Goal: Information Seeking & Learning: Understand process/instructions

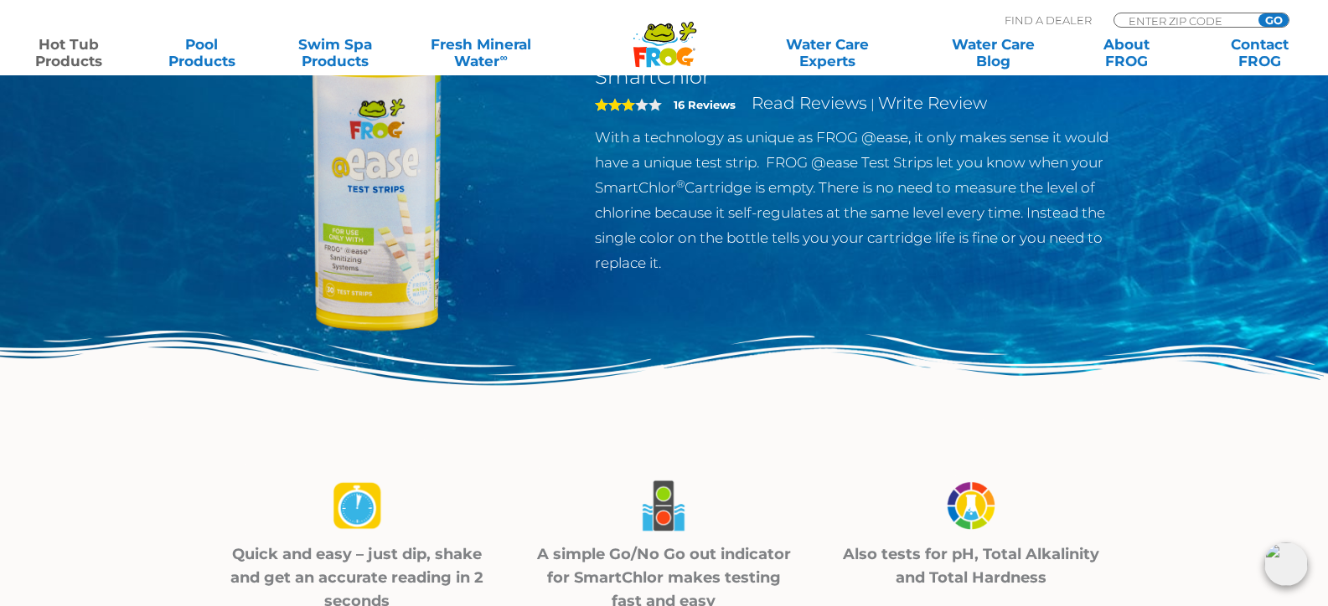
scroll to position [251, 0]
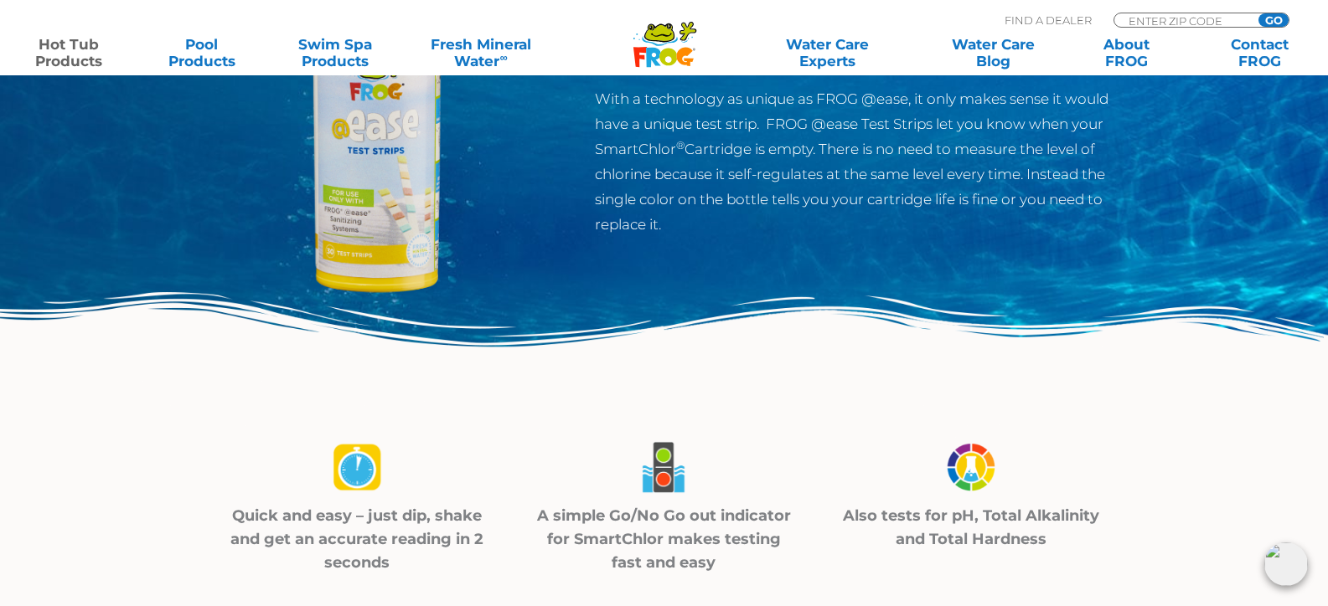
click at [377, 241] on img at bounding box center [379, 142] width 384 height 384
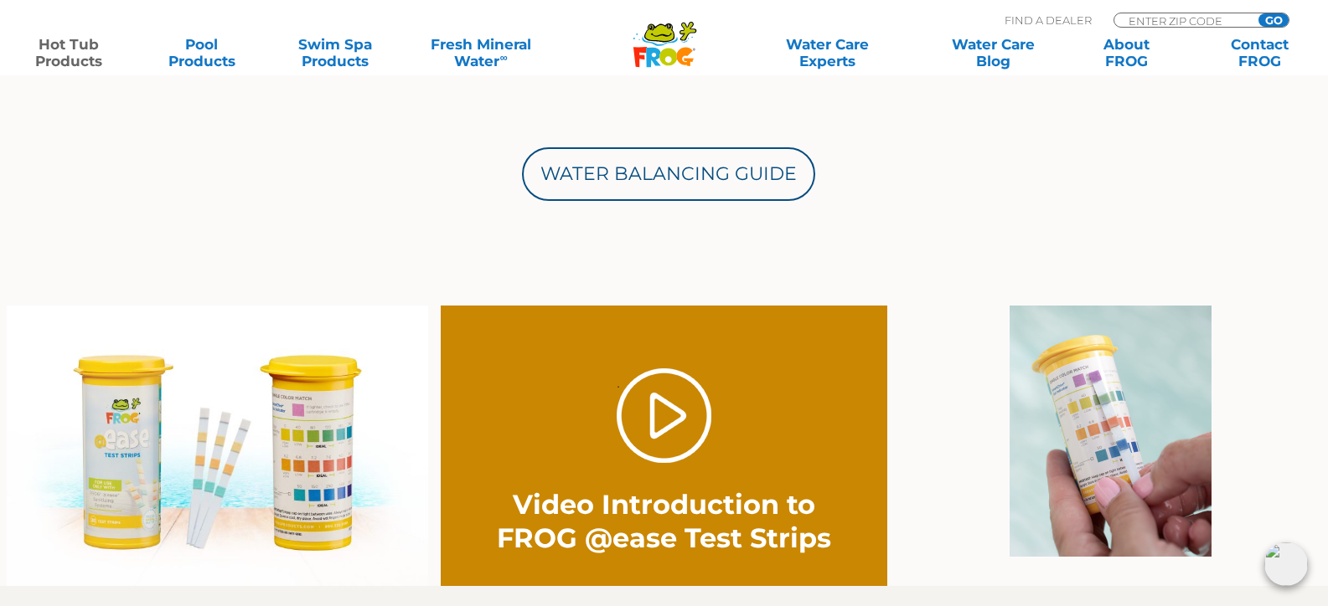
scroll to position [1089, 0]
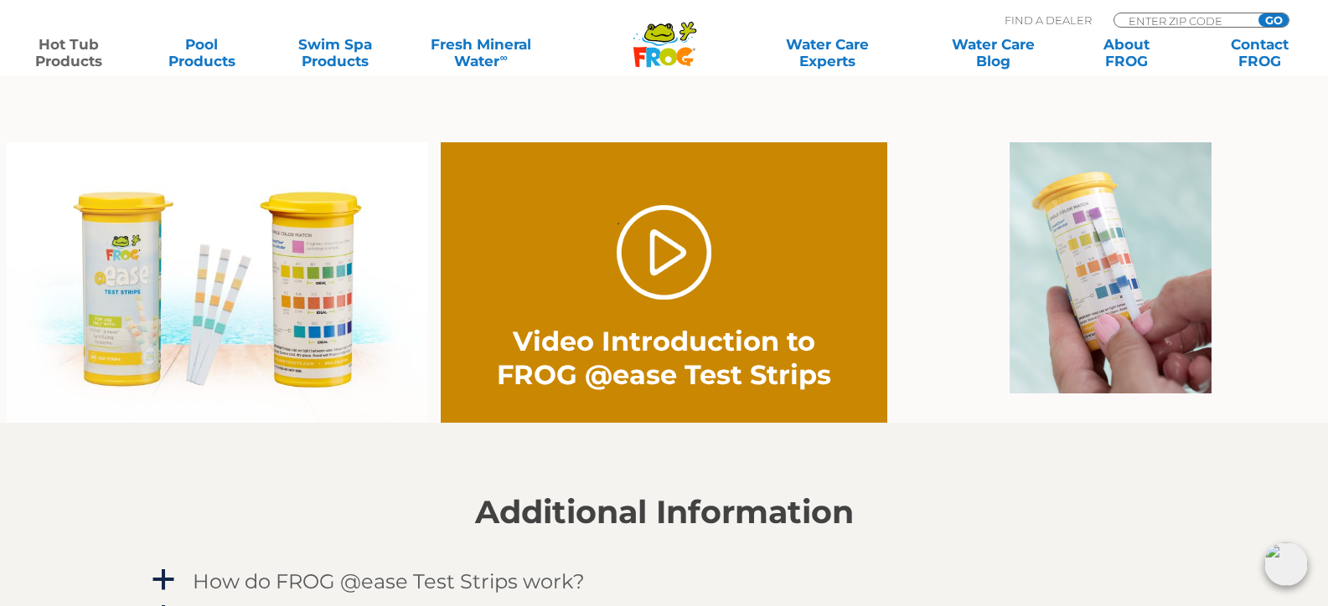
click at [1114, 287] on img at bounding box center [1110, 267] width 202 height 251
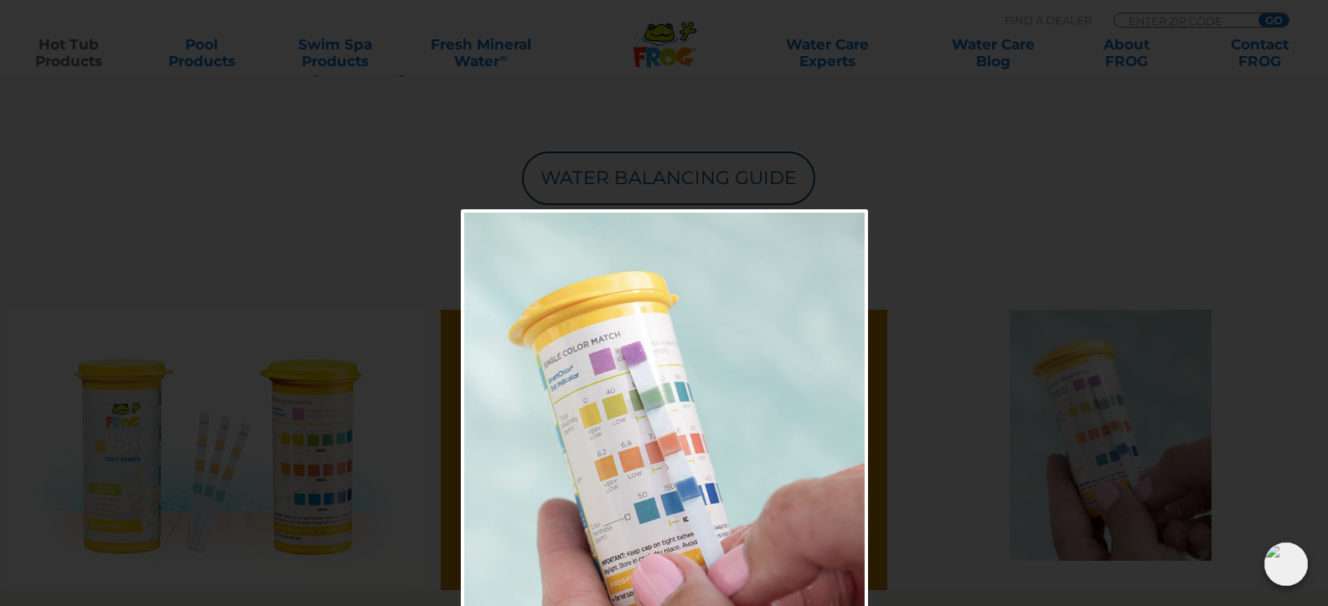
scroll to position [1005, 0]
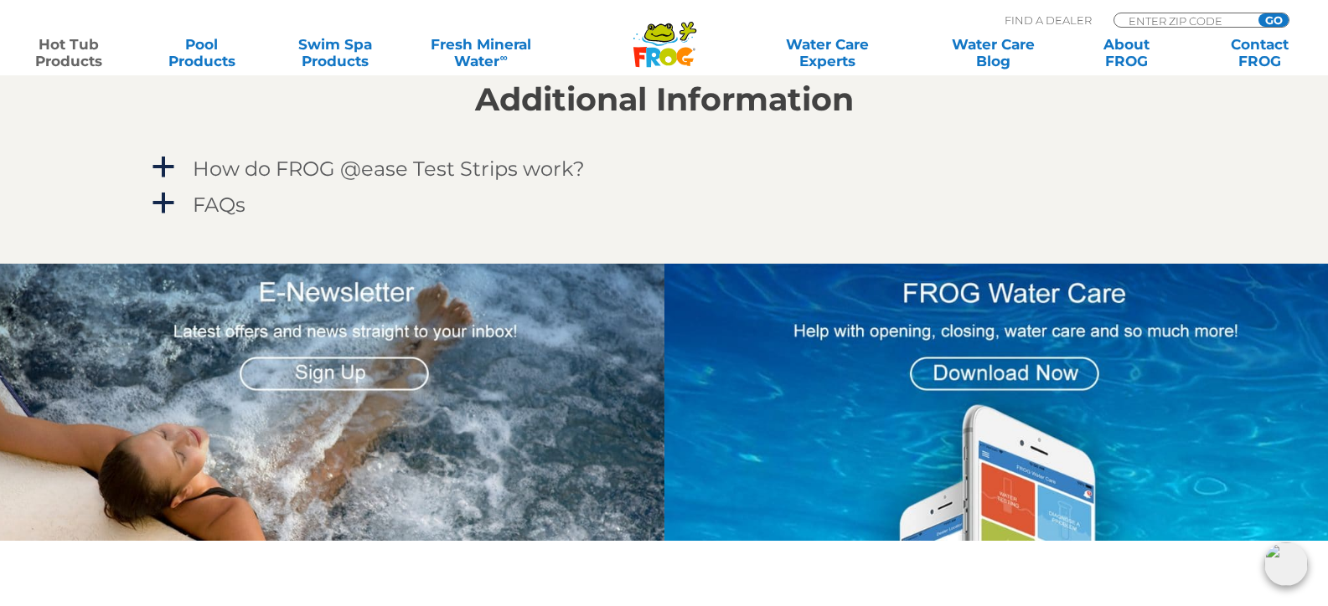
scroll to position [1508, 0]
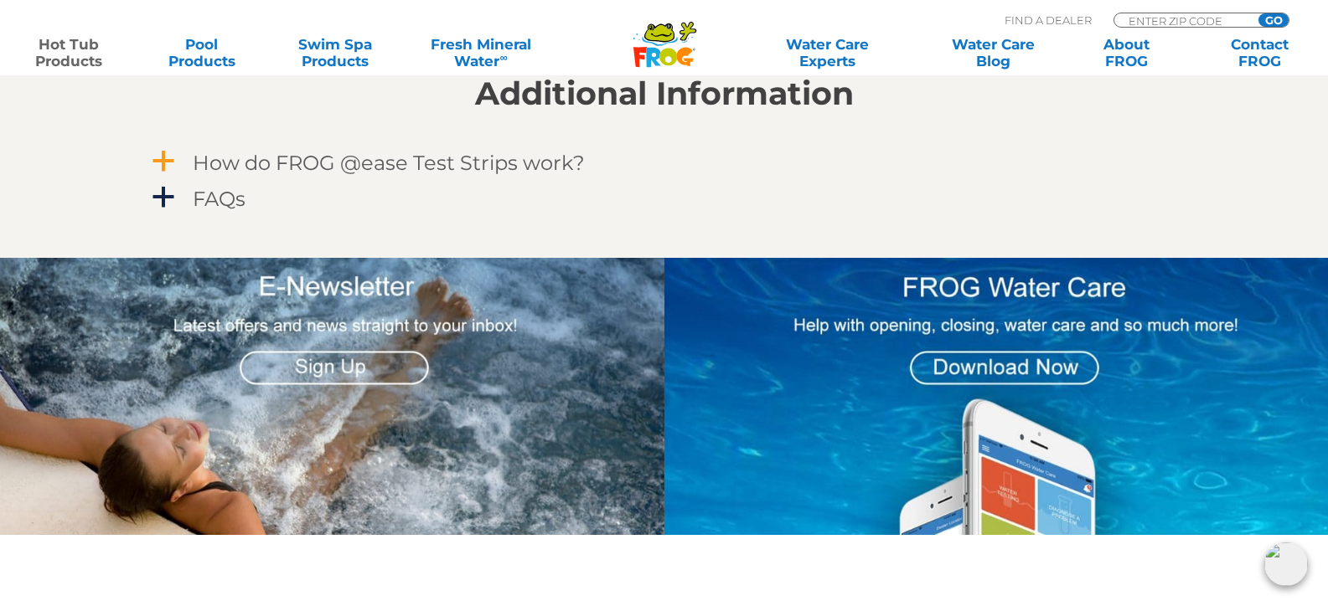
click at [162, 156] on span "a" at bounding box center [163, 161] width 25 height 25
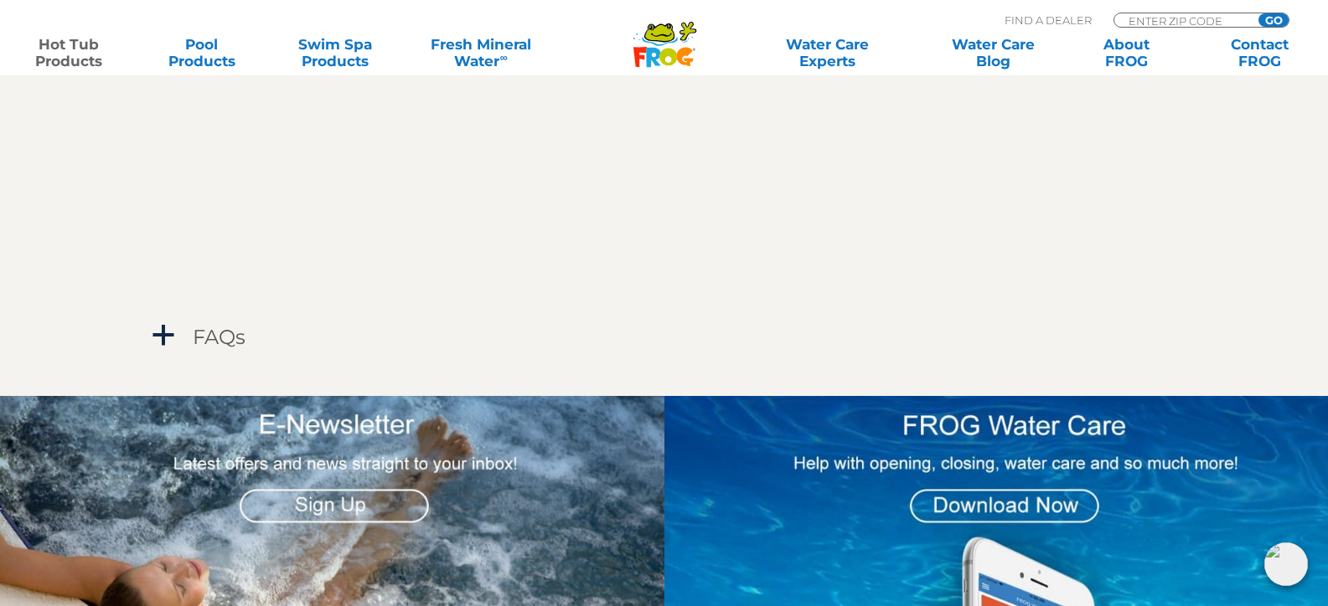
scroll to position [2010, 0]
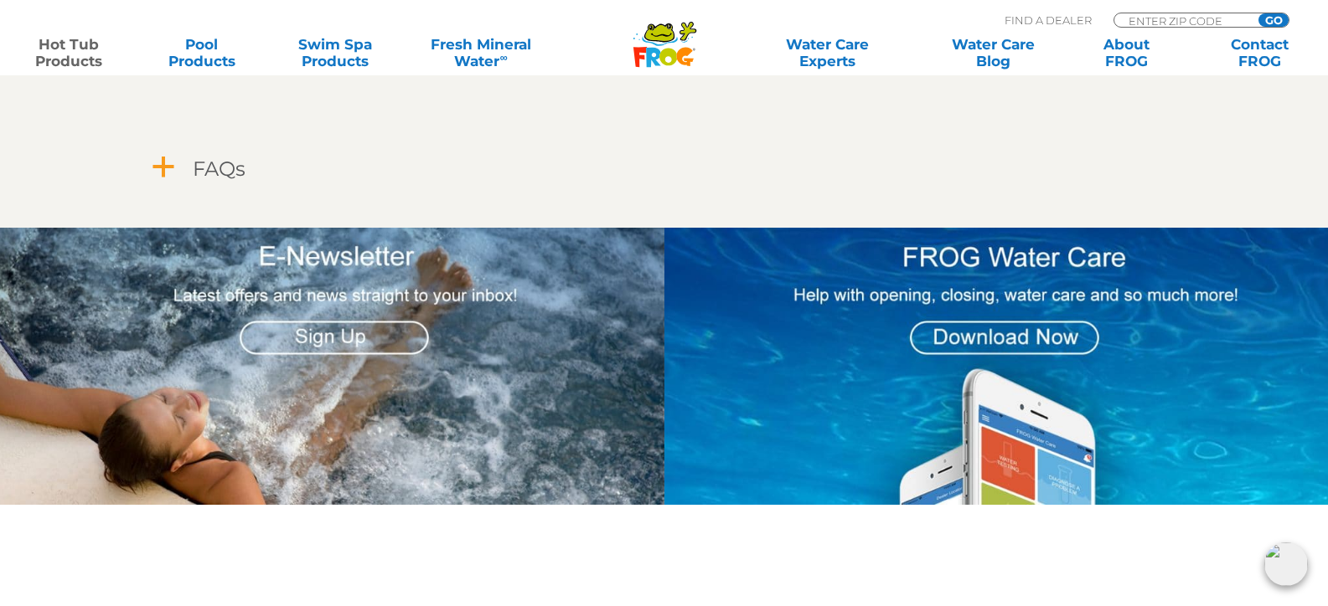
click at [162, 167] on span "a" at bounding box center [163, 167] width 25 height 25
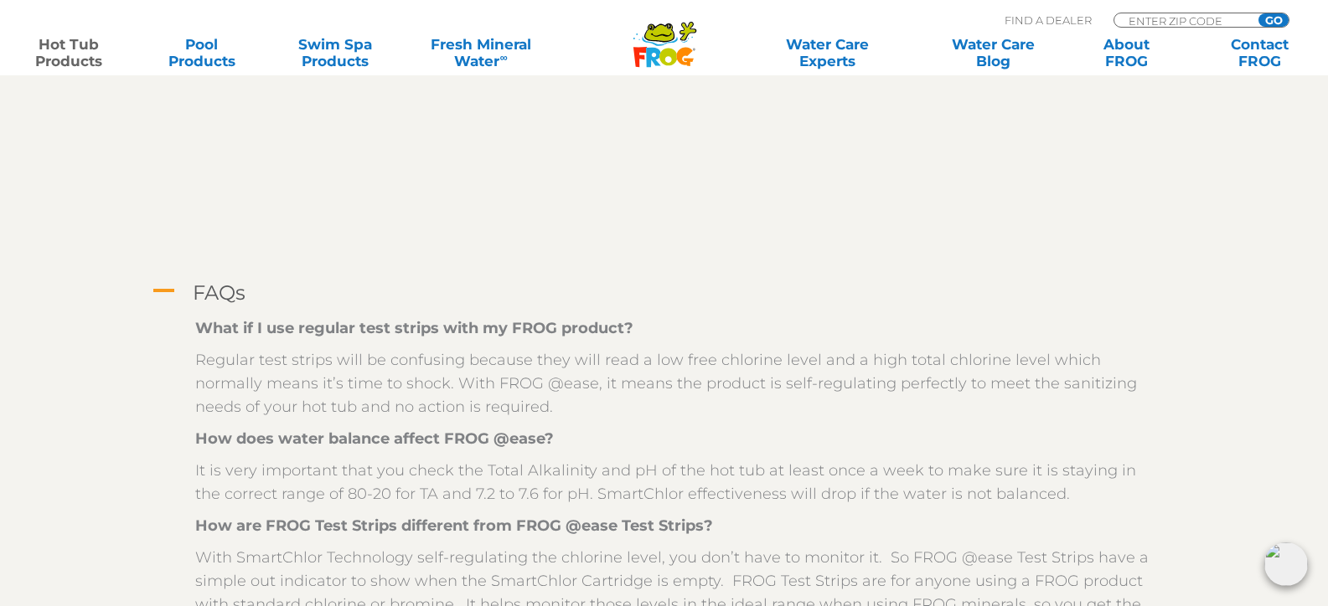
scroll to position [1759, 0]
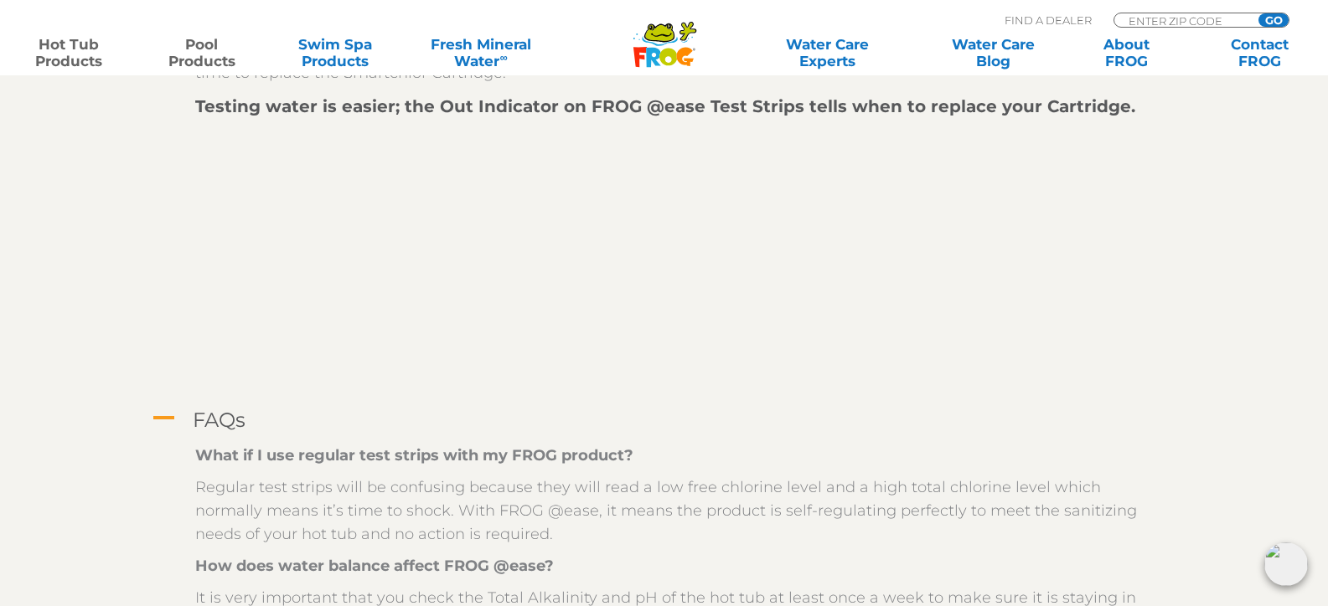
click at [195, 54] on link "Pool Products" at bounding box center [202, 53] width 104 height 34
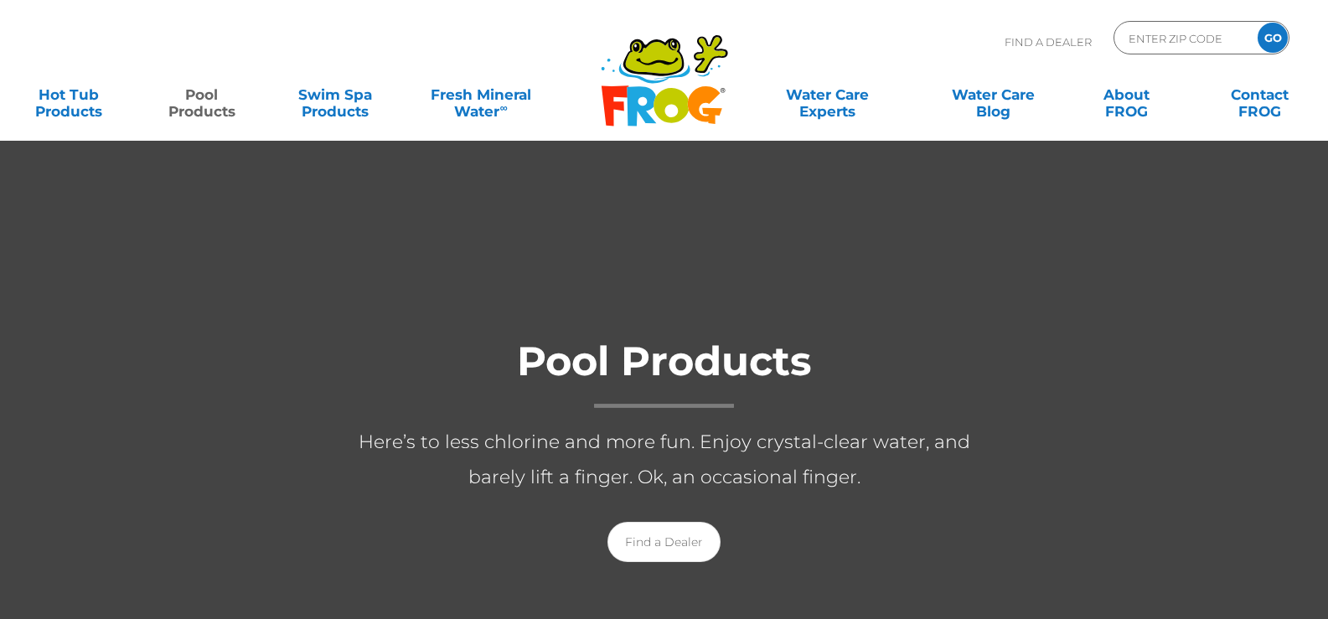
scroll to position [168, 0]
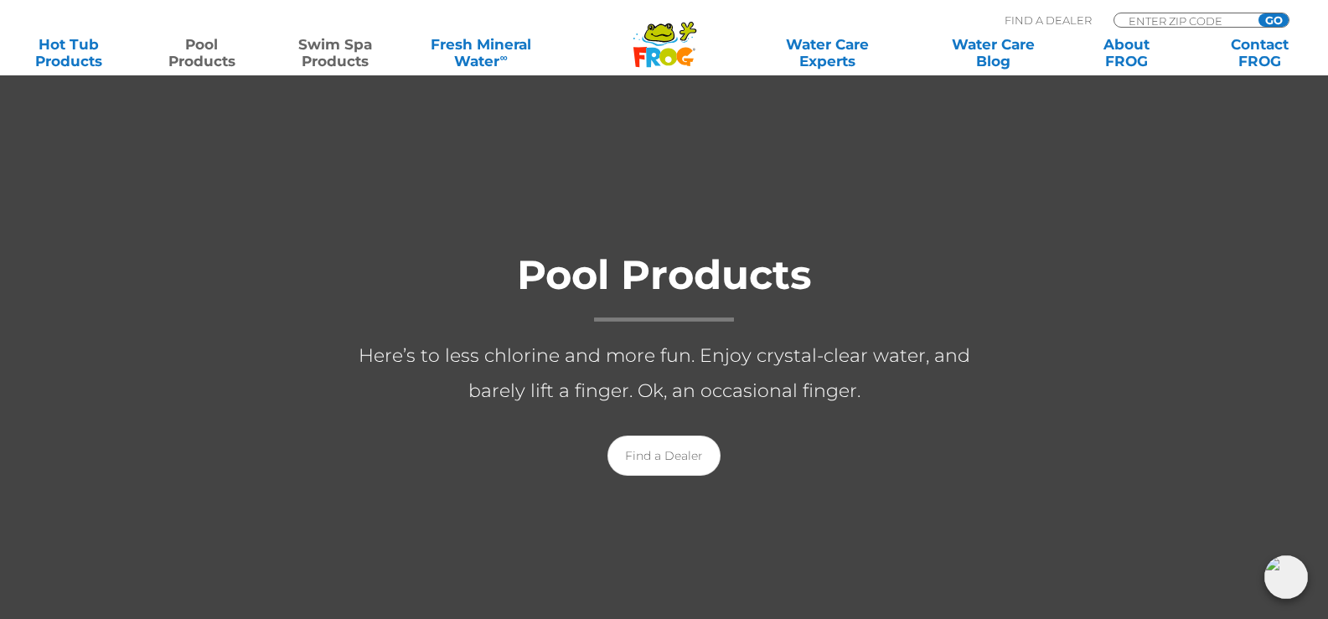
click at [333, 55] on link "Swim Spa Products" at bounding box center [335, 53] width 104 height 34
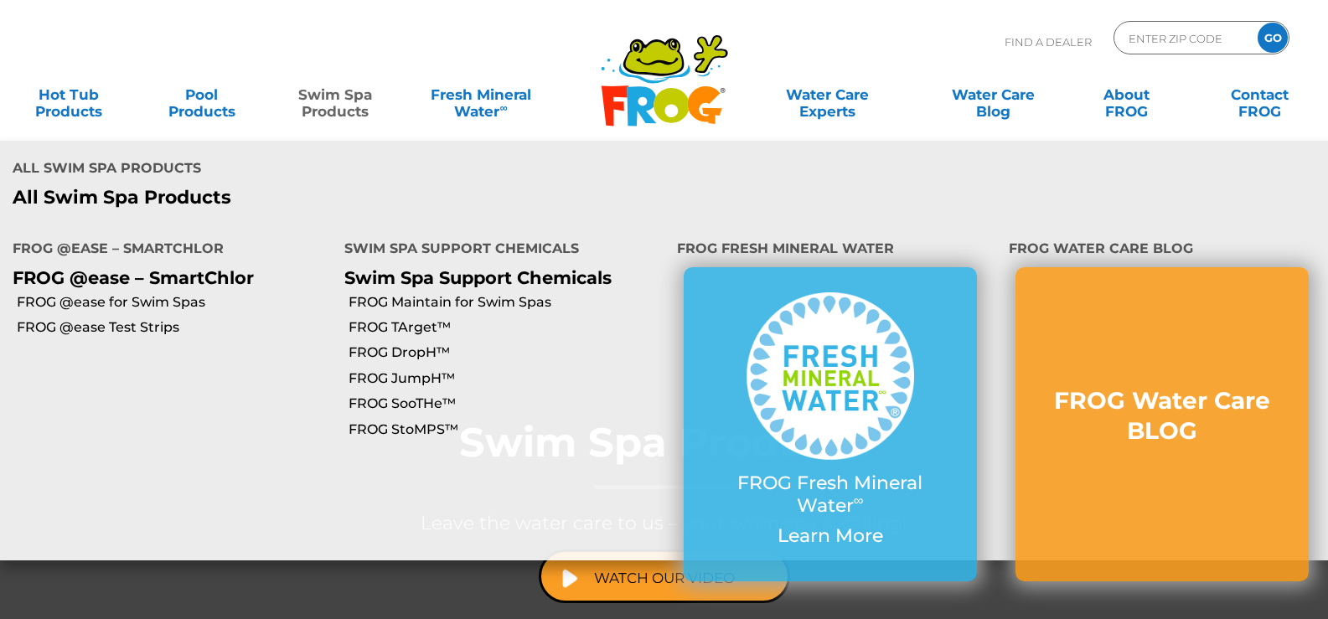
click at [339, 104] on link "Swim Spa Products" at bounding box center [335, 95] width 104 height 34
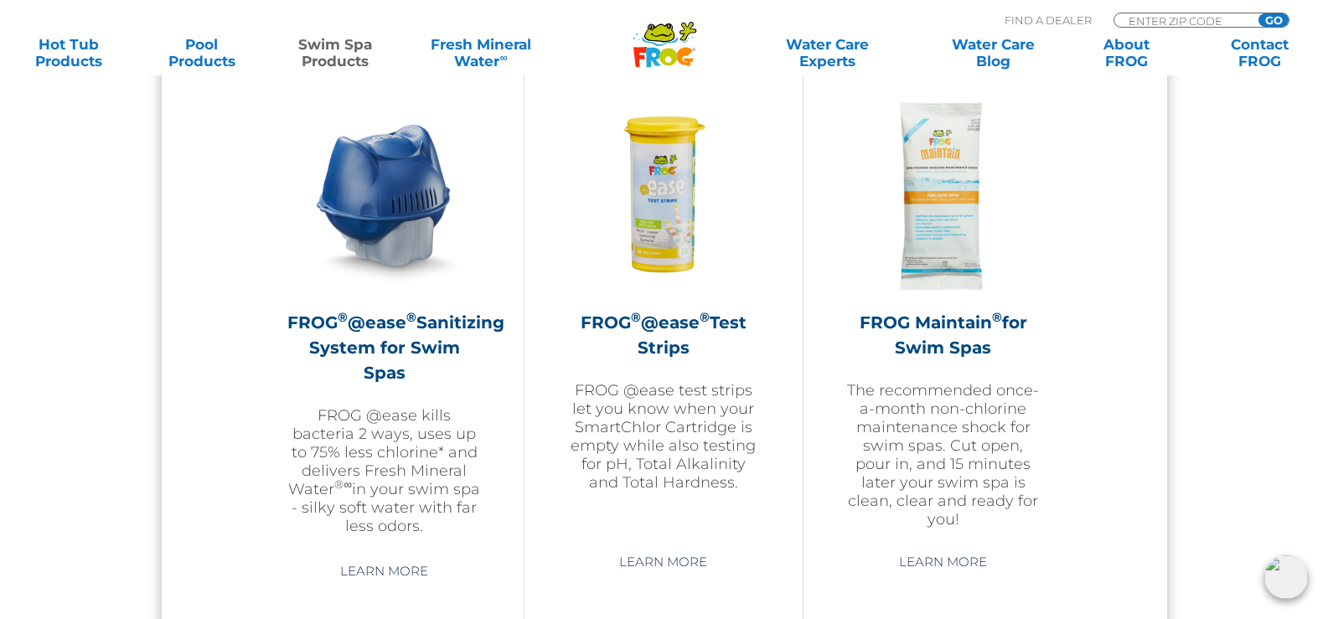
scroll to position [1759, 0]
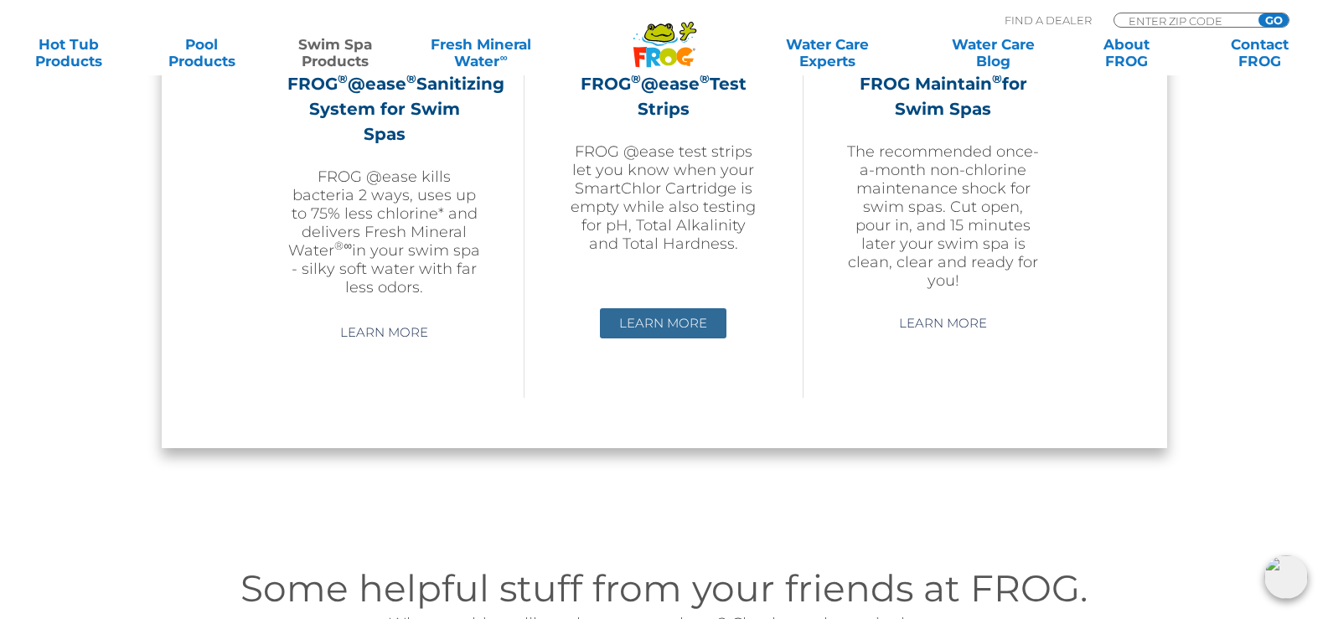
click at [634, 329] on link "Learn More" at bounding box center [663, 323] width 126 height 30
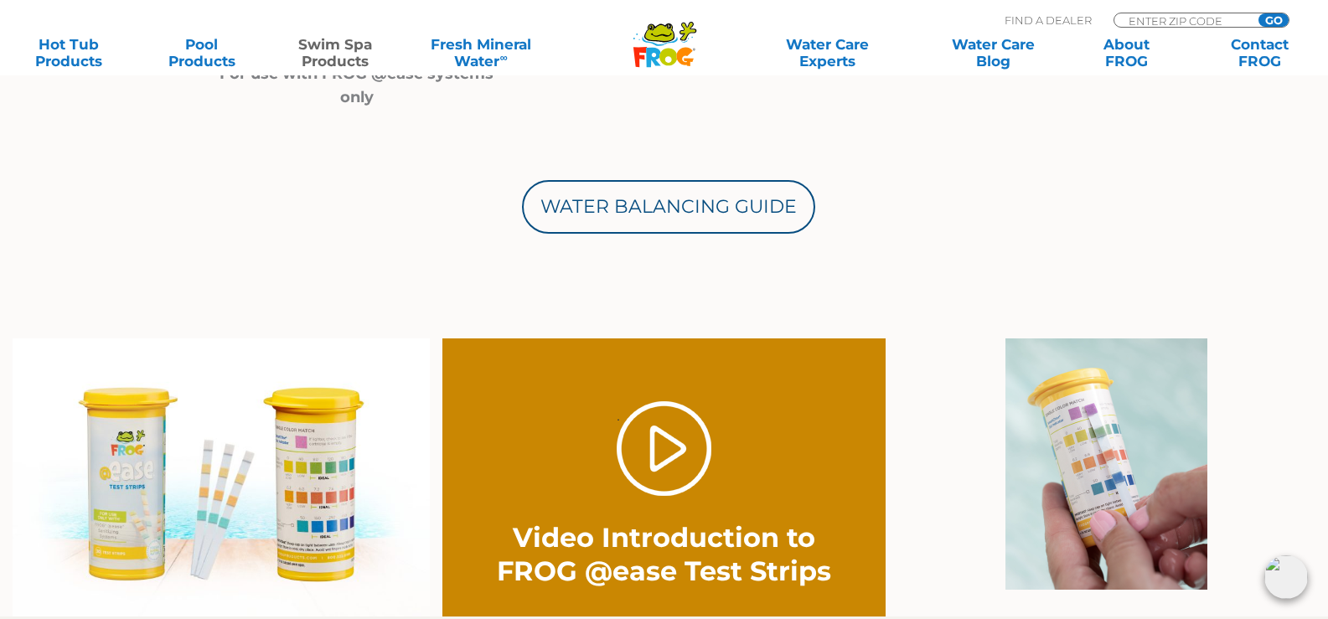
scroll to position [1005, 0]
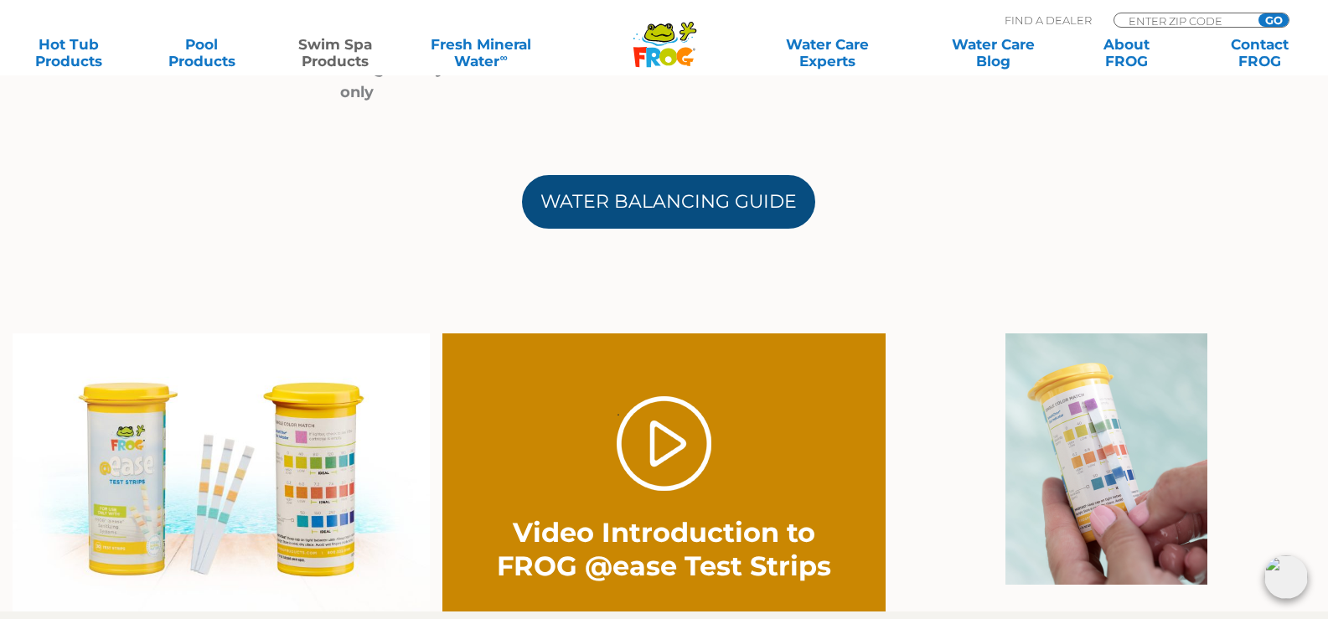
click at [613, 207] on link "Water Balancing Guide" at bounding box center [668, 202] width 293 height 54
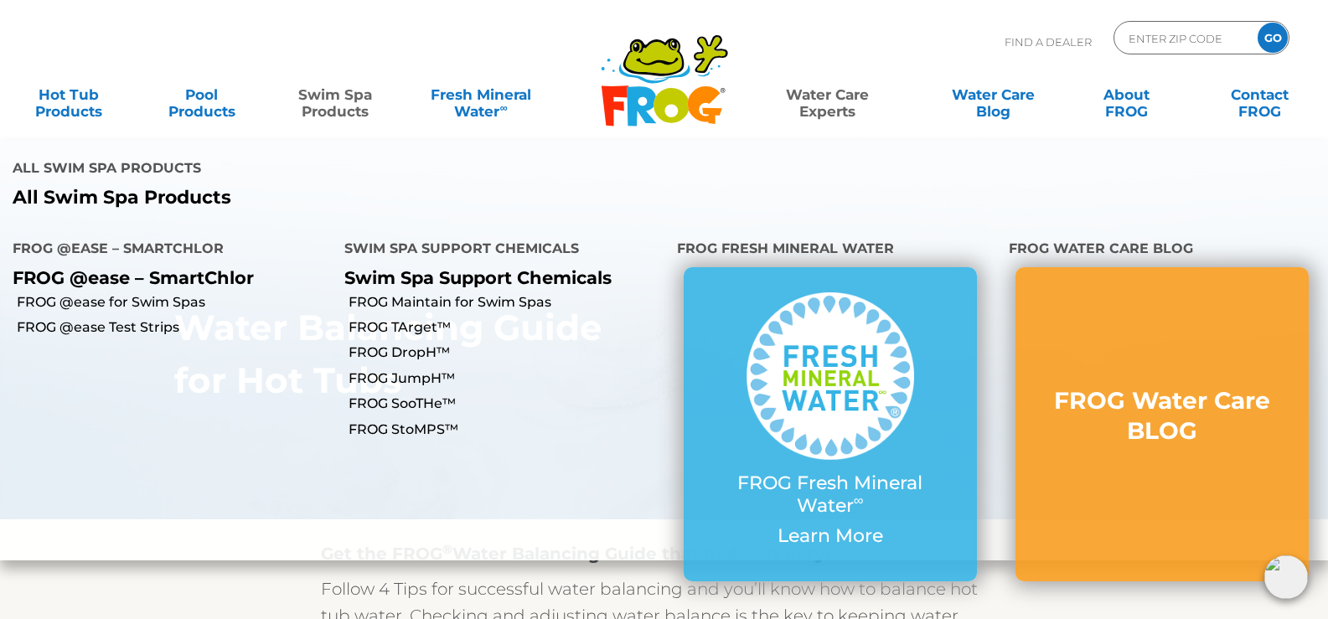
click at [346, 89] on link "Swim Spa Products" at bounding box center [335, 95] width 104 height 34
click at [160, 293] on link "FROG @ease for Swim Spas" at bounding box center [174, 302] width 315 height 18
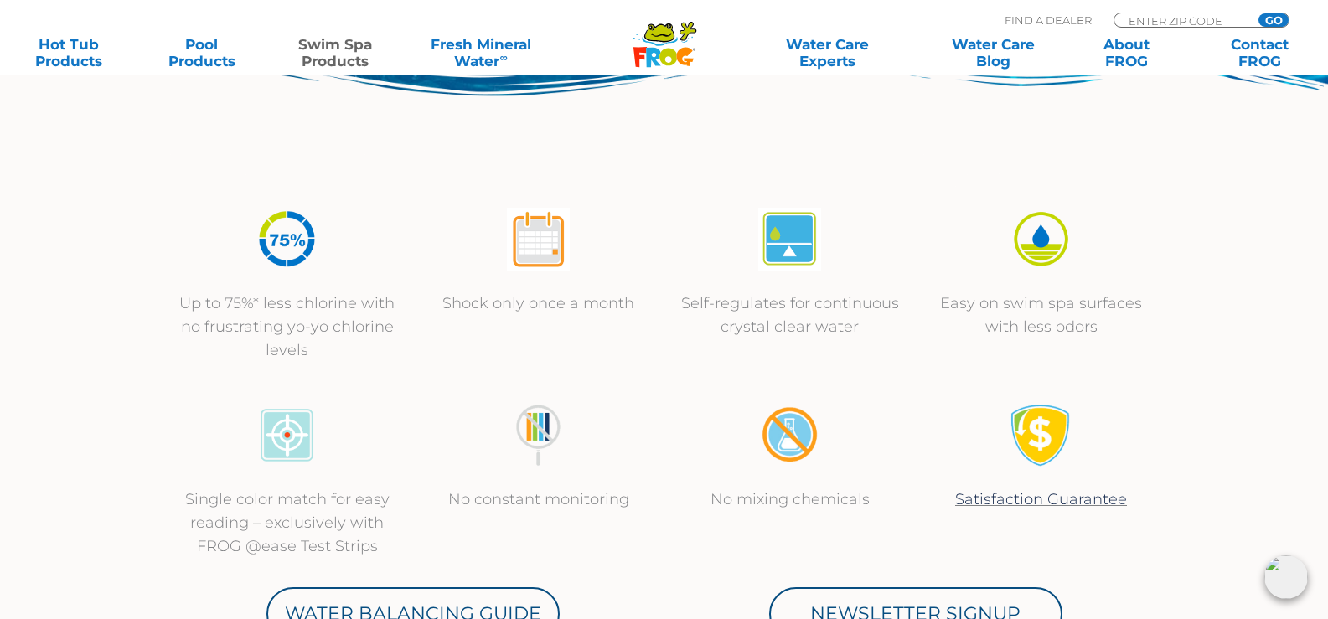
scroll to position [84, 0]
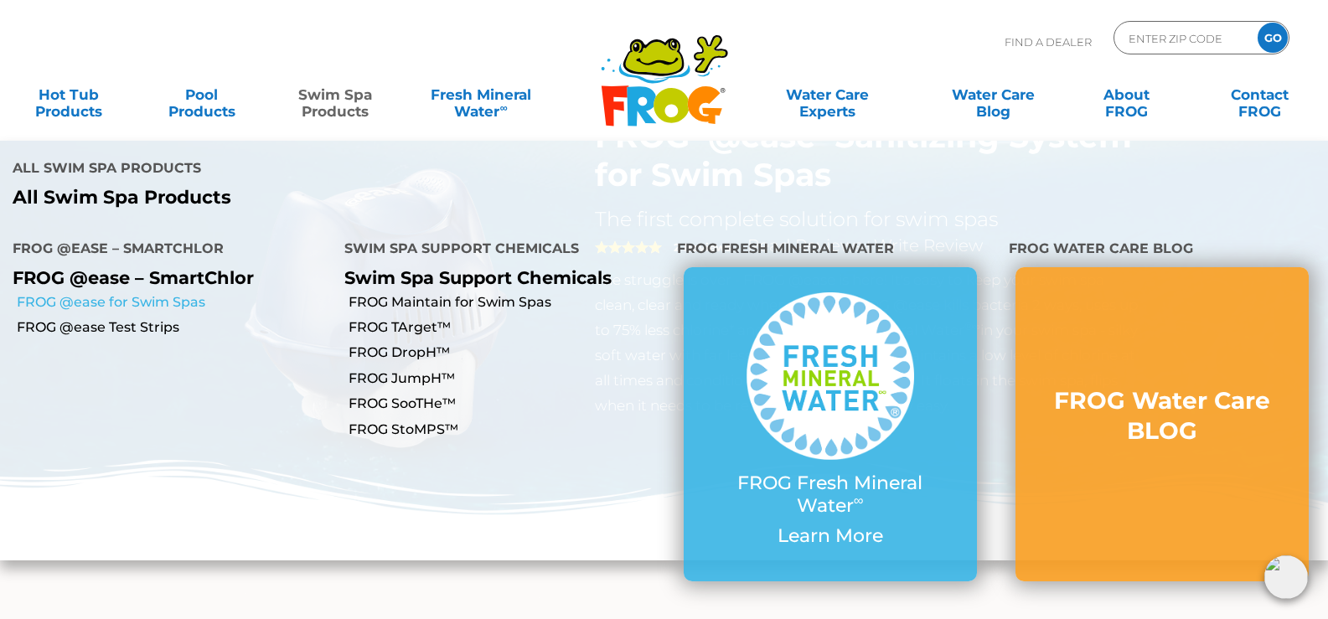
click at [146, 293] on link "FROG @ease for Swim Spas" at bounding box center [174, 302] width 315 height 18
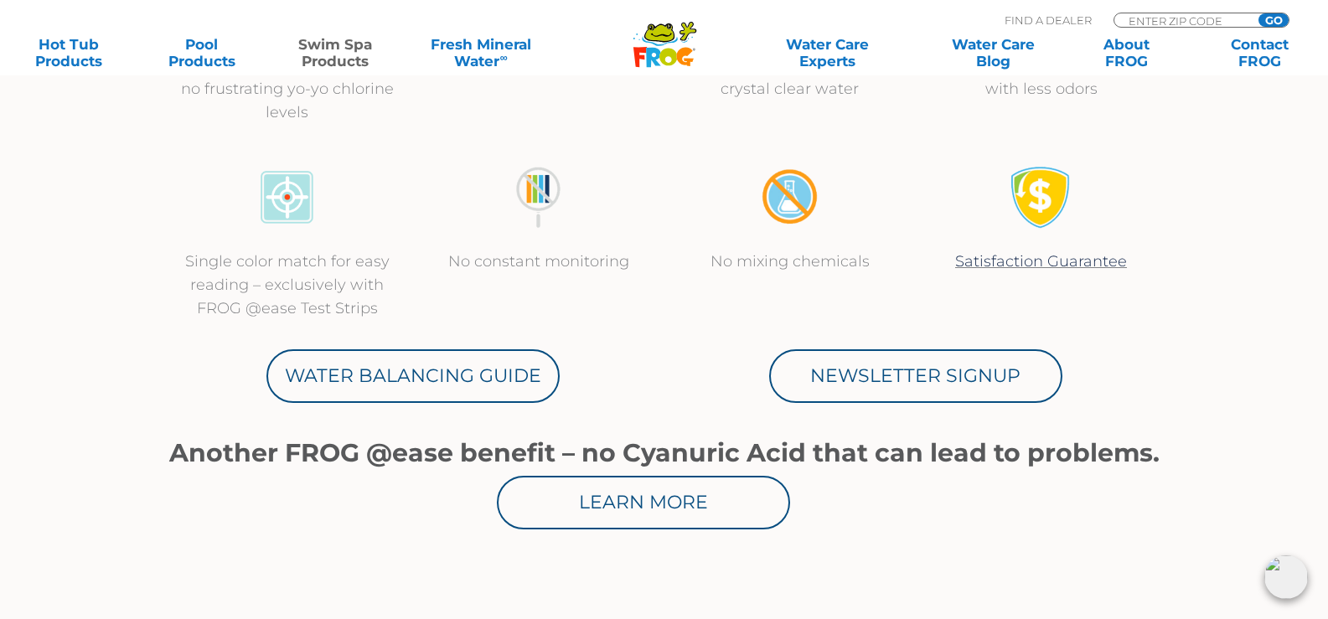
scroll to position [754, 0]
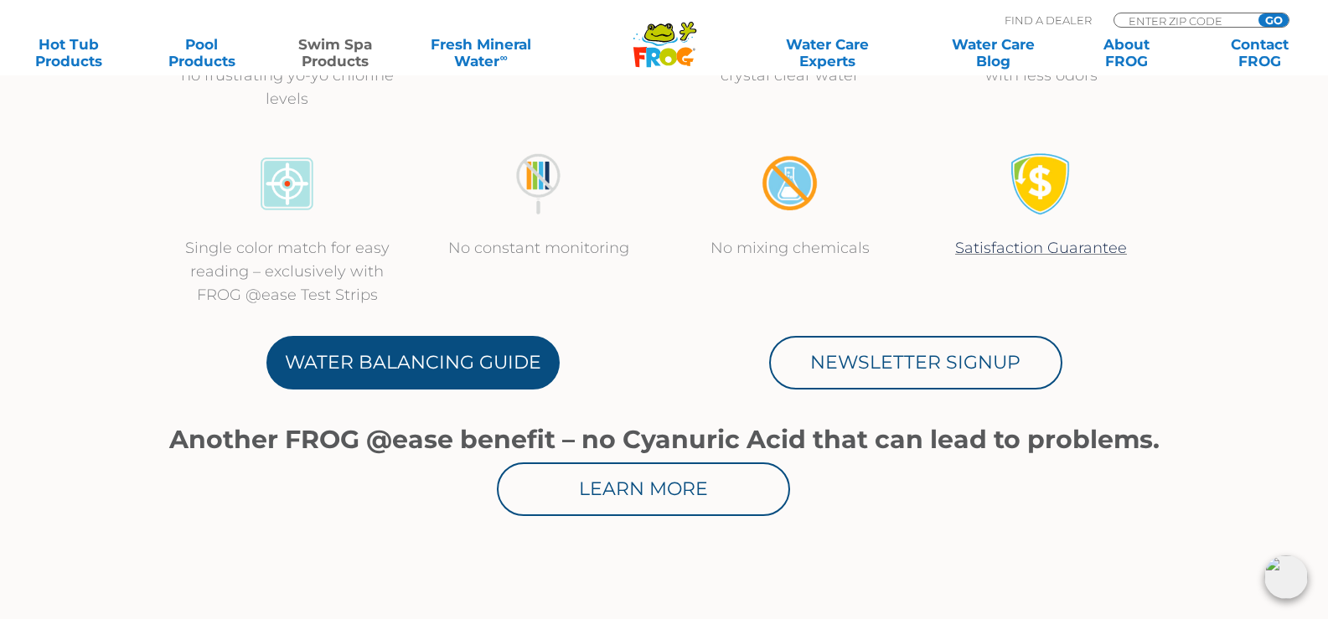
click at [363, 364] on link "Water Balancing Guide" at bounding box center [412, 363] width 293 height 54
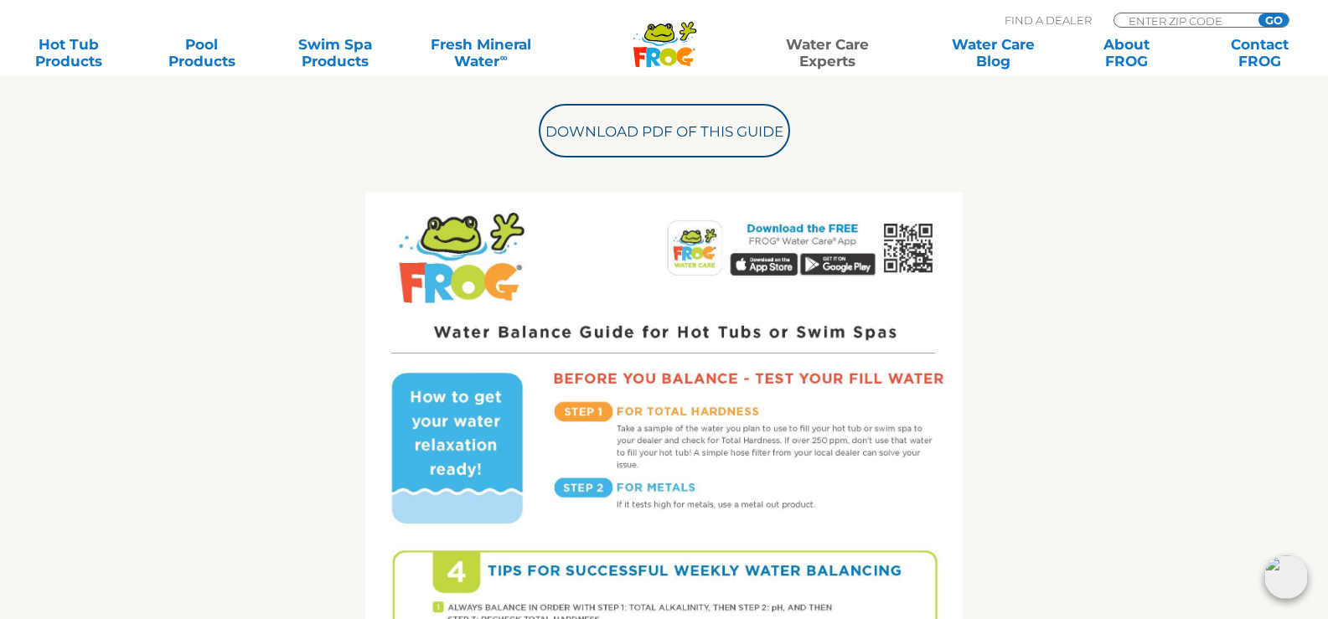
scroll to position [670, 0]
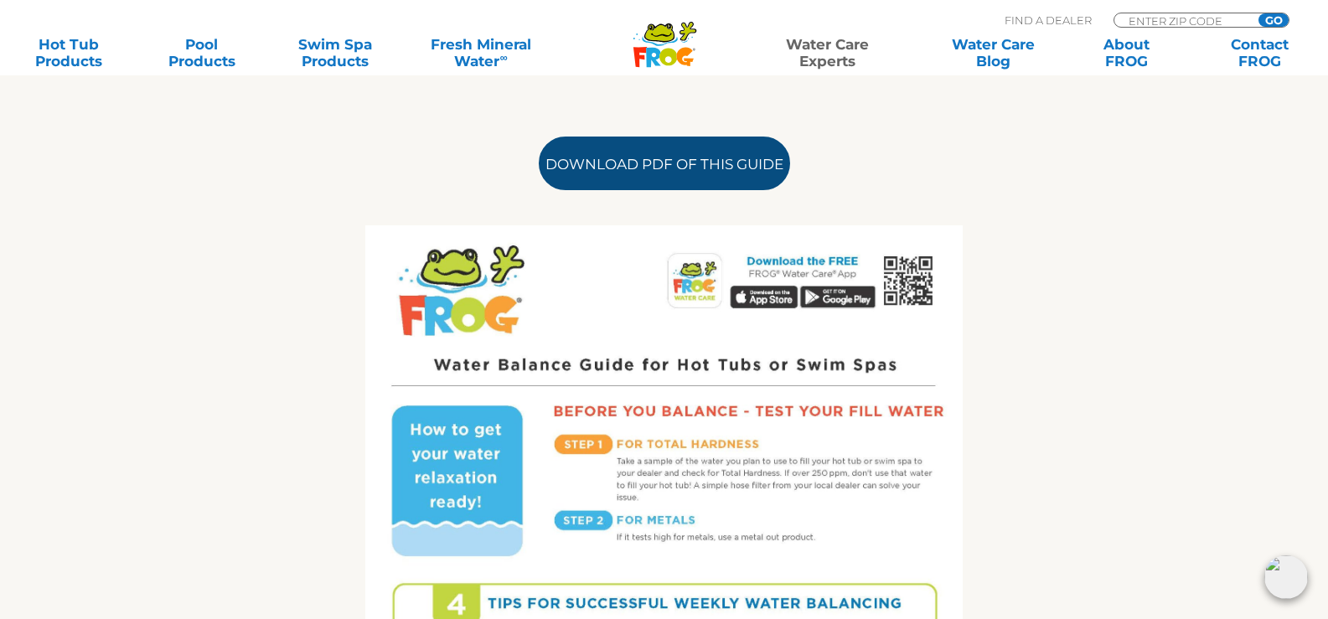
click at [692, 166] on link "Download PDF of this Guide" at bounding box center [664, 164] width 251 height 54
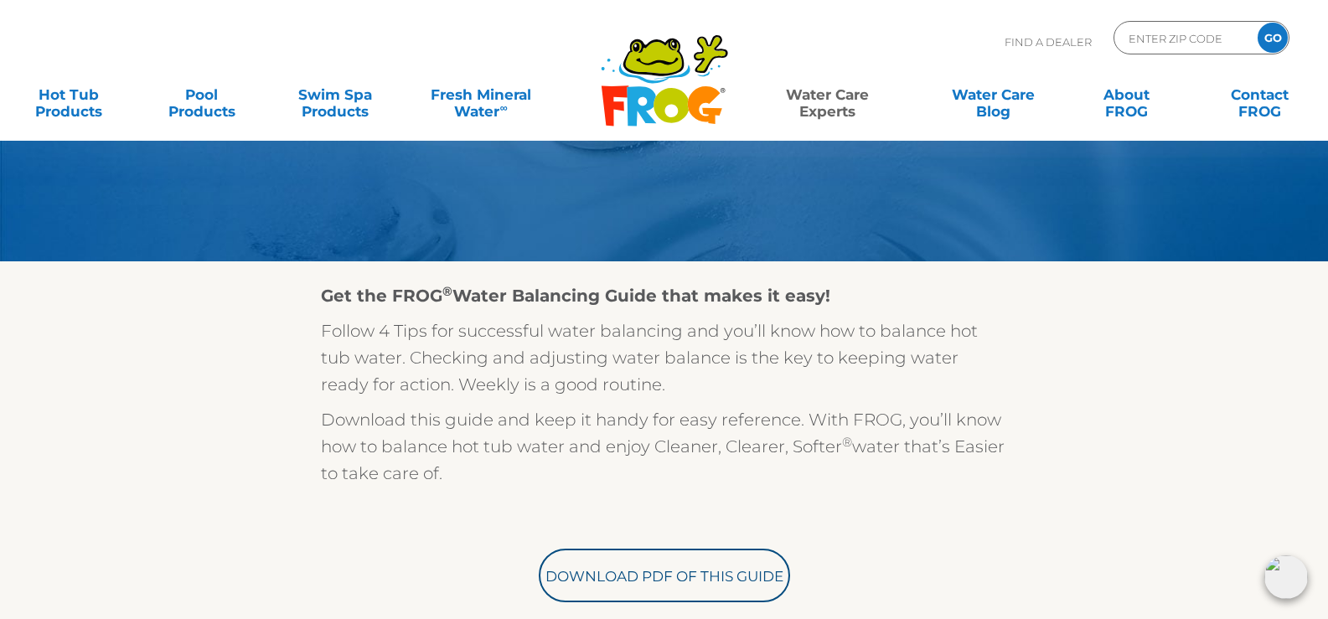
scroll to position [0, 0]
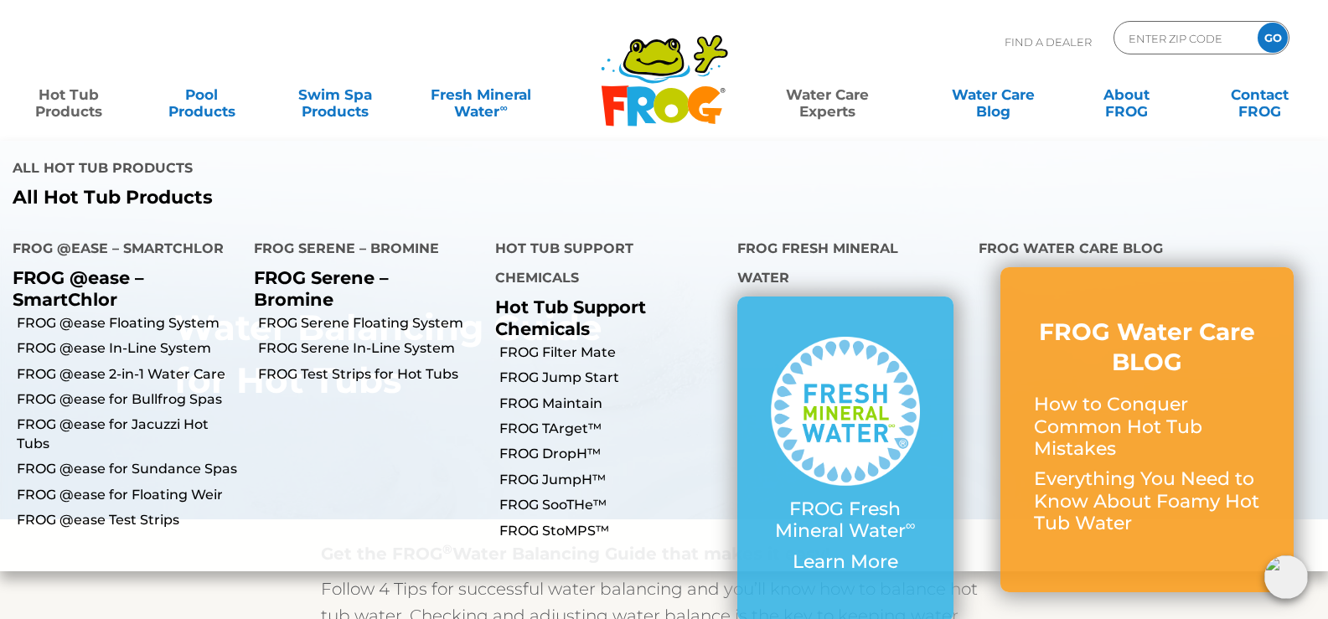
click at [72, 90] on link "Hot Tub Products" at bounding box center [69, 95] width 104 height 34
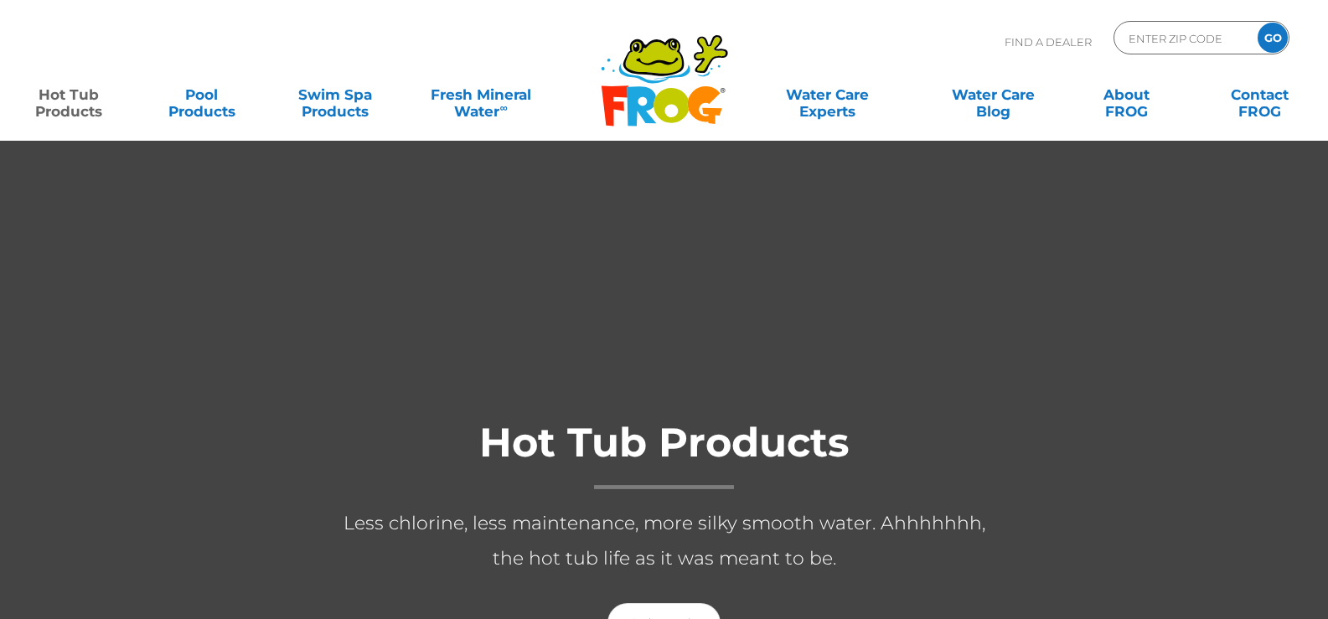
click at [71, 89] on link "Hot Tub Products" at bounding box center [69, 95] width 104 height 34
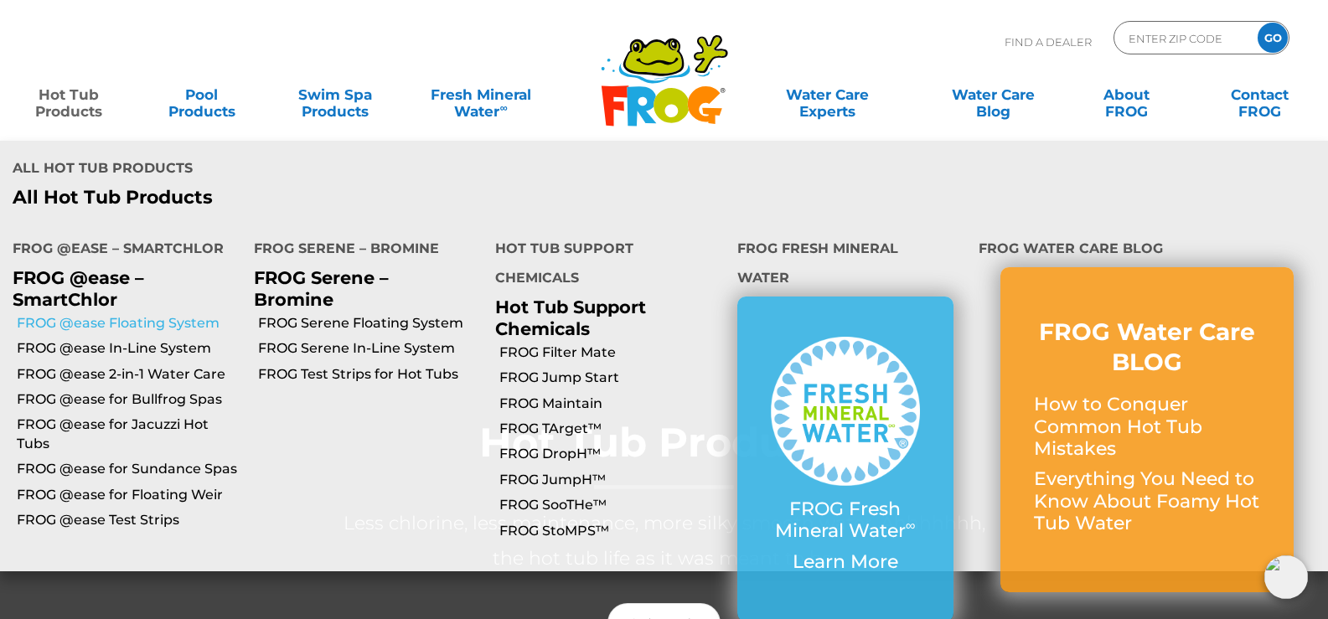
click at [107, 314] on link "FROG @ease Floating System" at bounding box center [129, 323] width 224 height 18
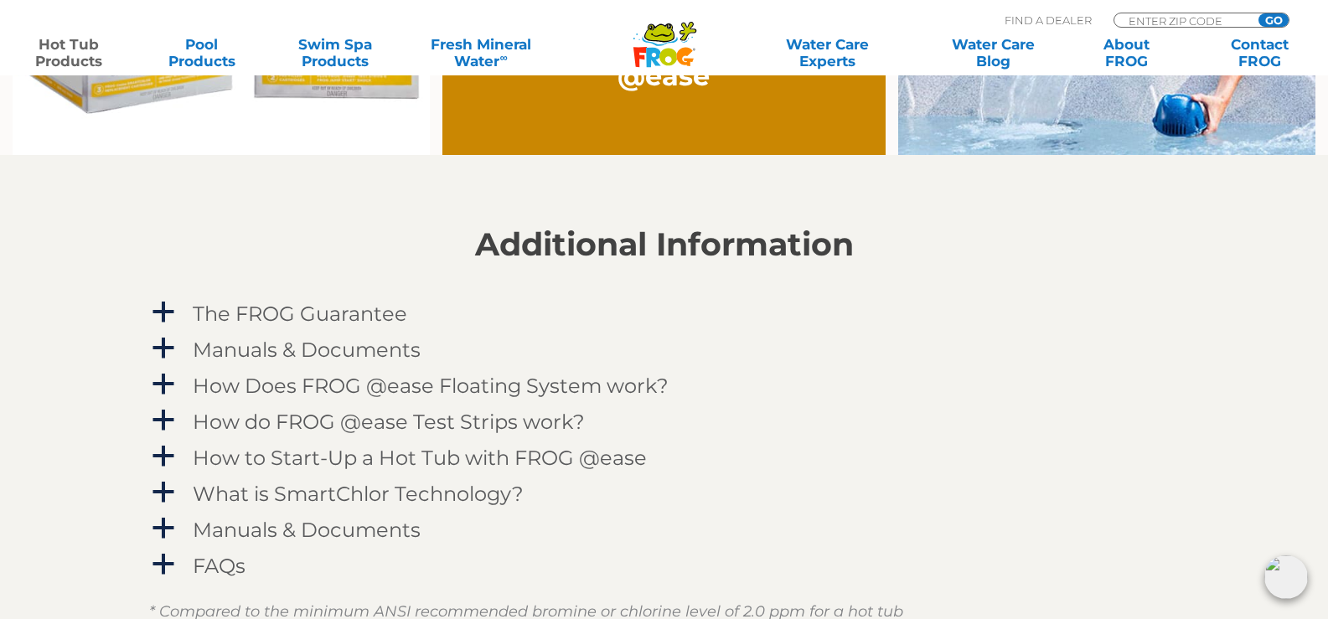
scroll to position [1591, 0]
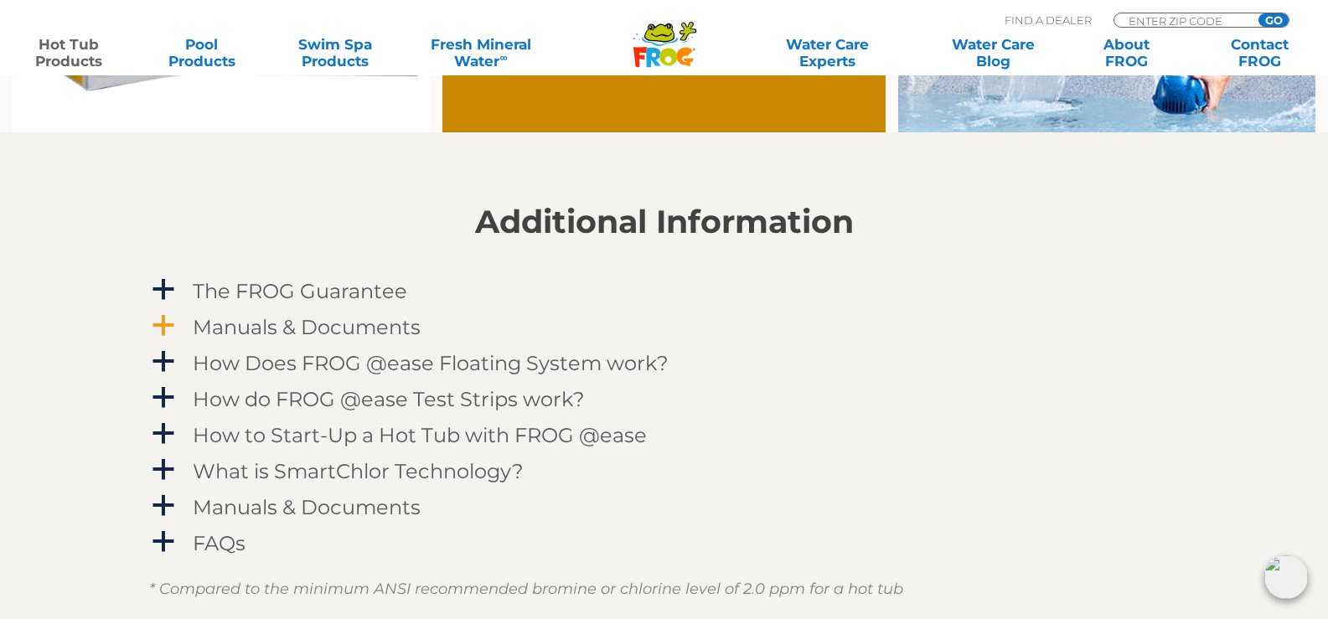
click at [312, 329] on h4 "Manuals & Documents" at bounding box center [307, 327] width 228 height 23
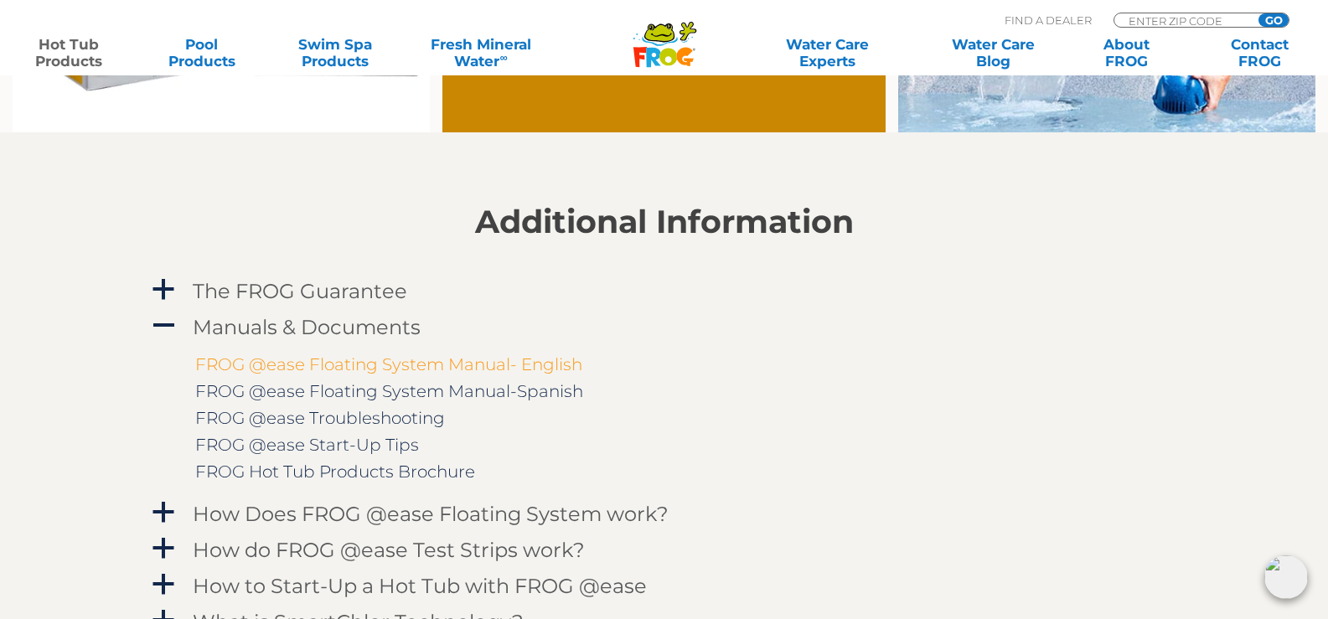
click at [304, 369] on link "FROG @ease Floating System Manual- English" at bounding box center [388, 364] width 387 height 20
